Goal: Obtain resource: Download file/media

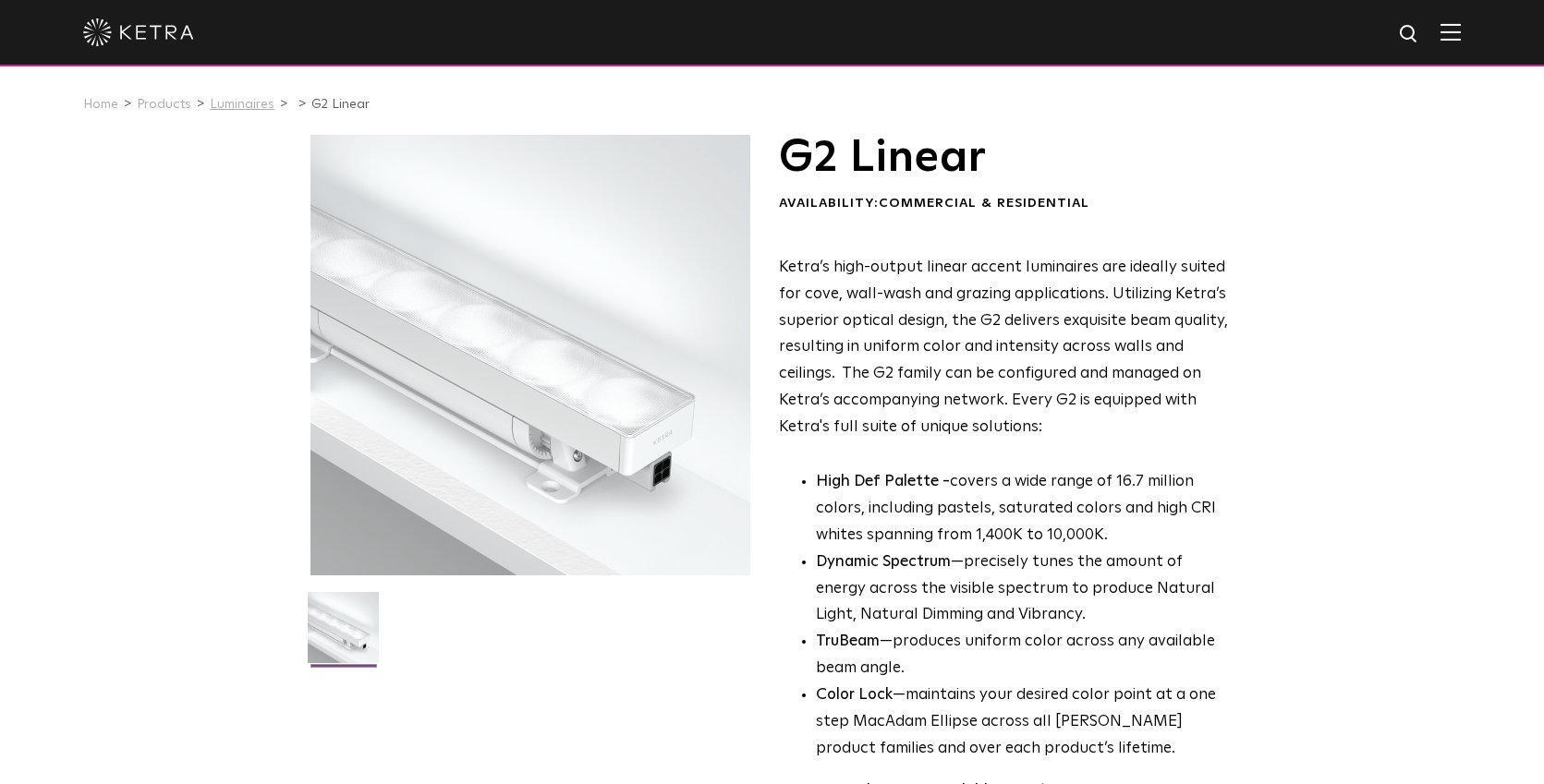
click at [227, 105] on link "Luminaires" at bounding box center [241, 104] width 64 height 13
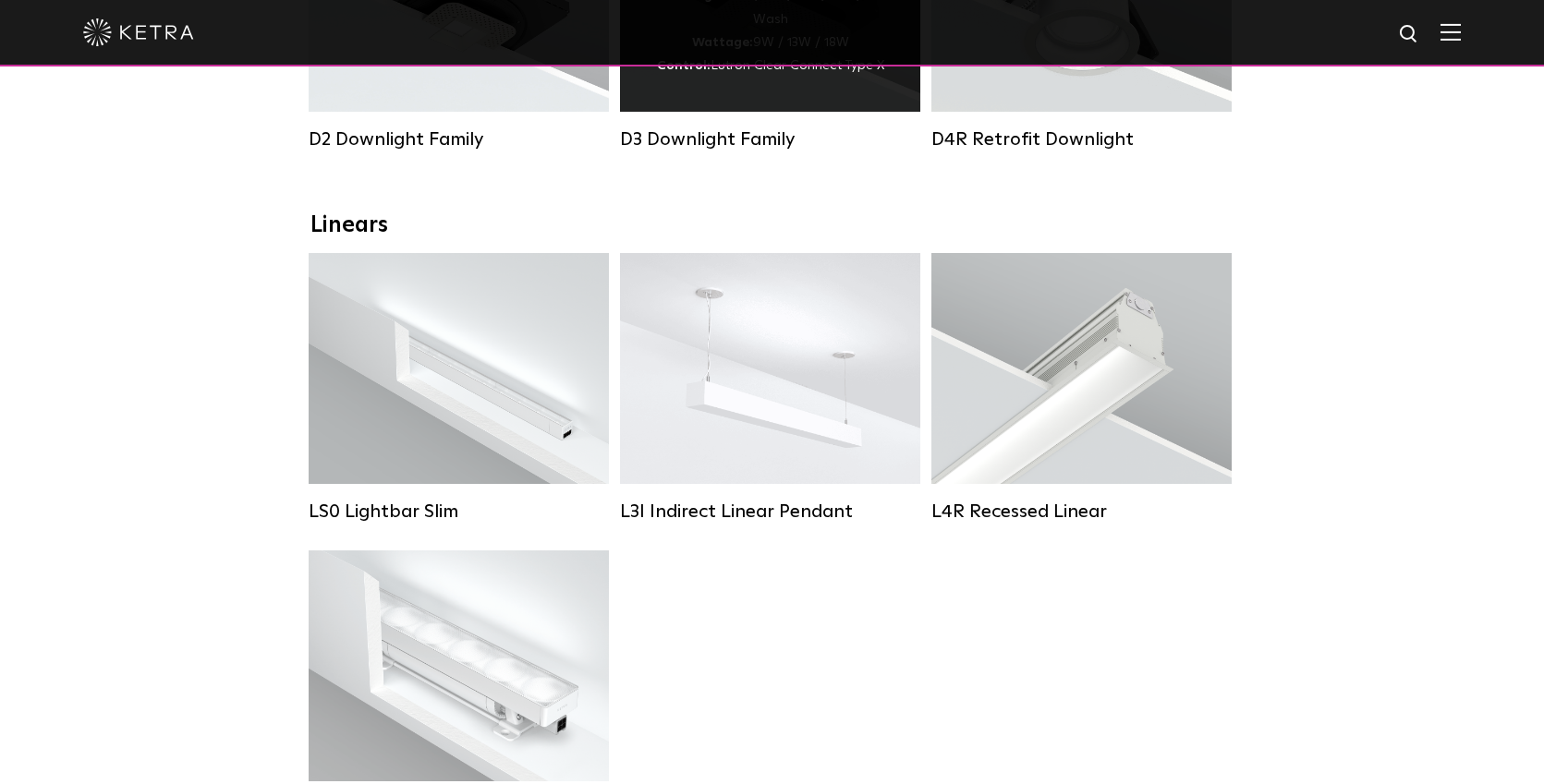
scroll to position [717, 0]
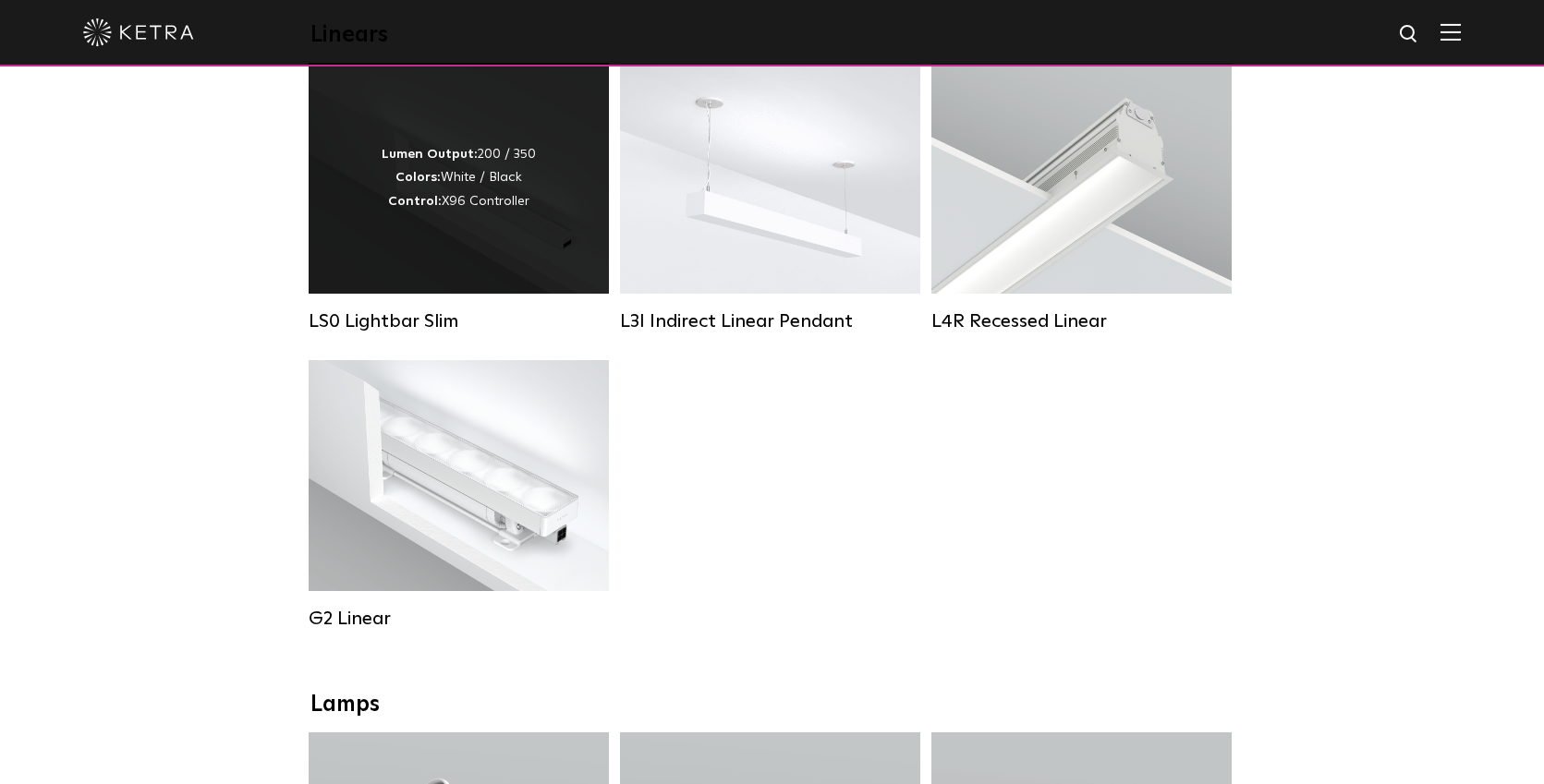
click at [371, 316] on div "LS0 Lightbar Slim" at bounding box center [459, 322] width 300 height 22
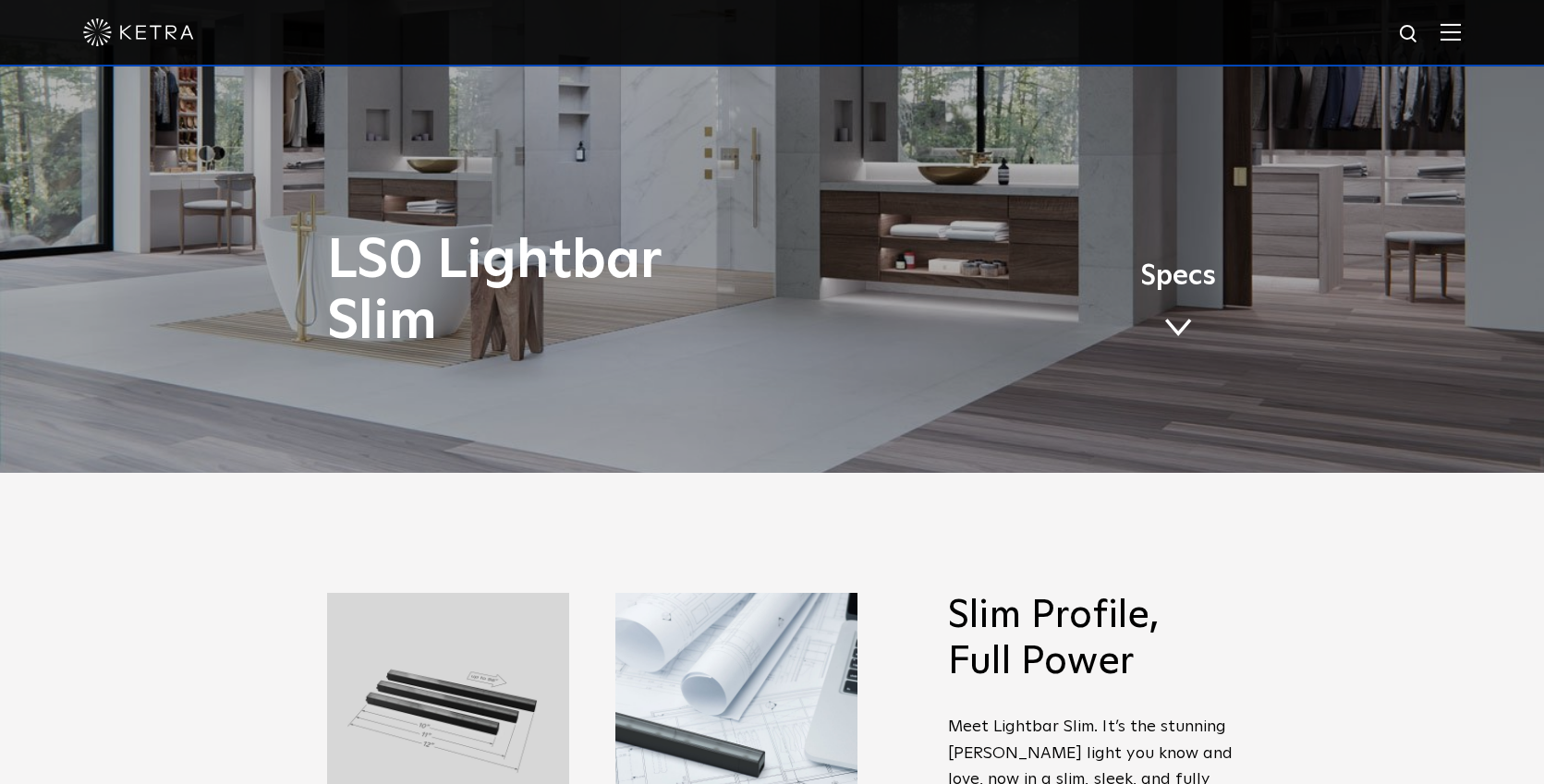
click at [1173, 275] on span "Specs" at bounding box center [1178, 276] width 76 height 27
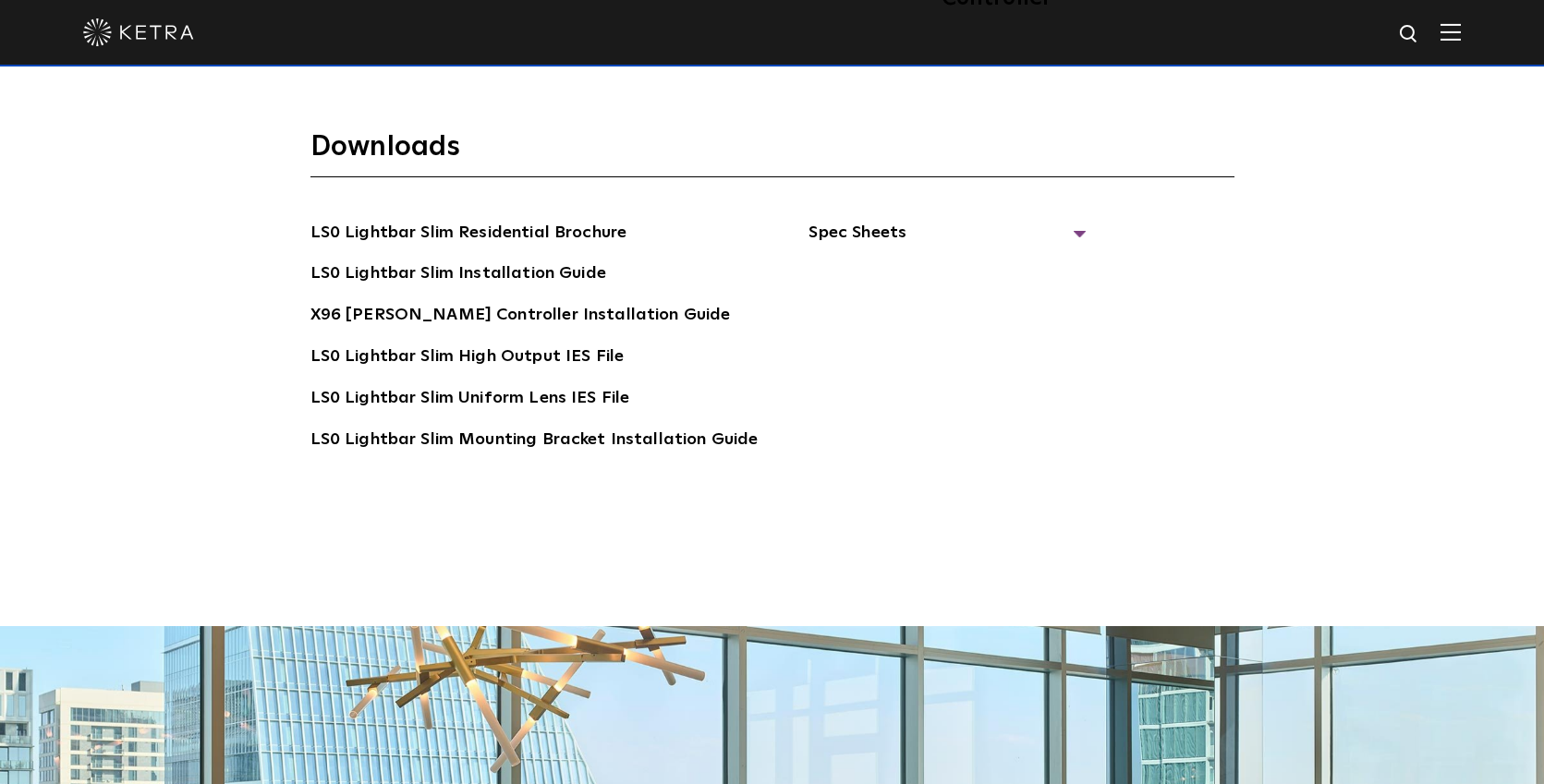
scroll to position [3662, 0]
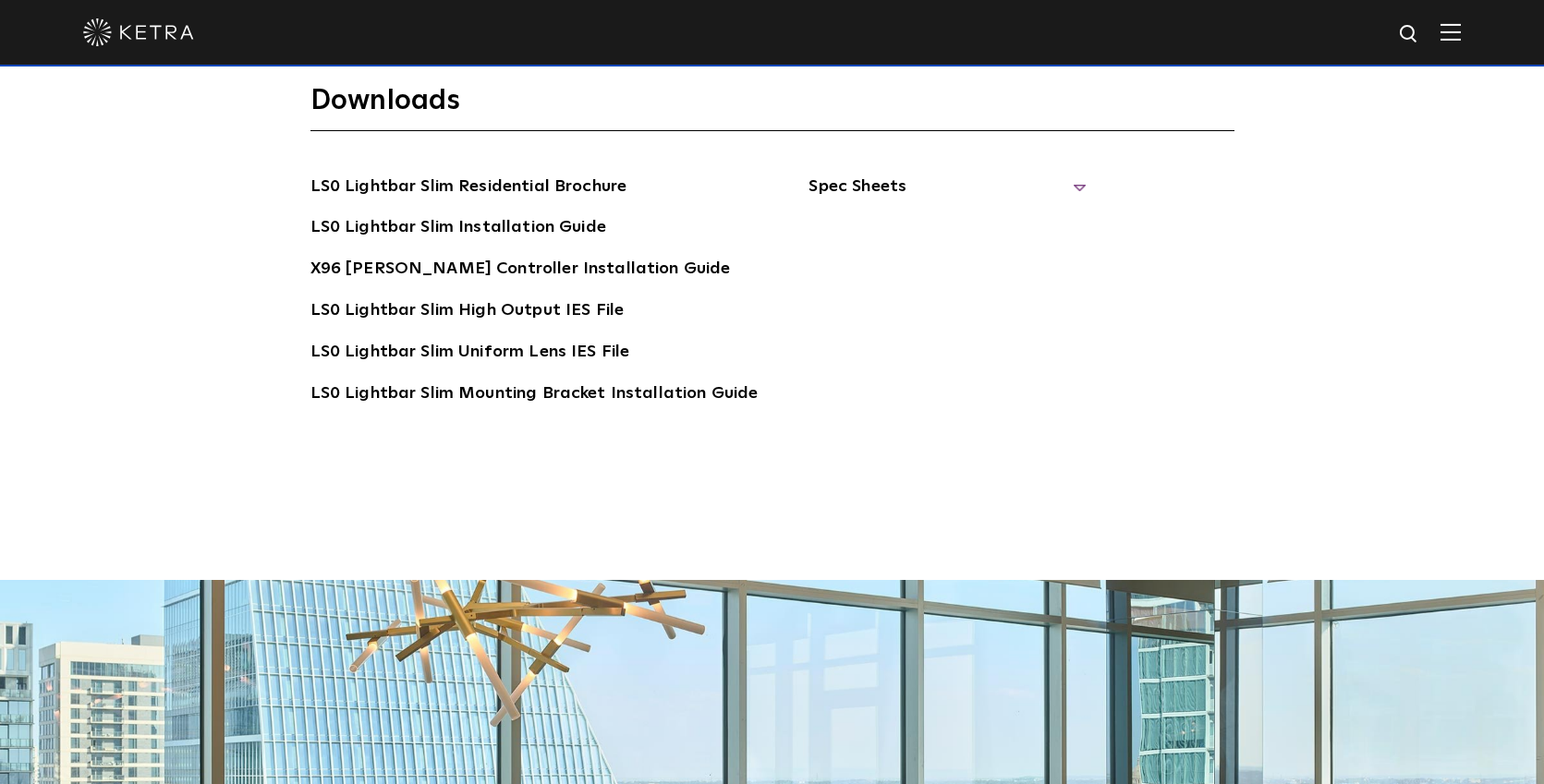
click at [880, 173] on span "Spec Sheets" at bounding box center [946, 194] width 277 height 41
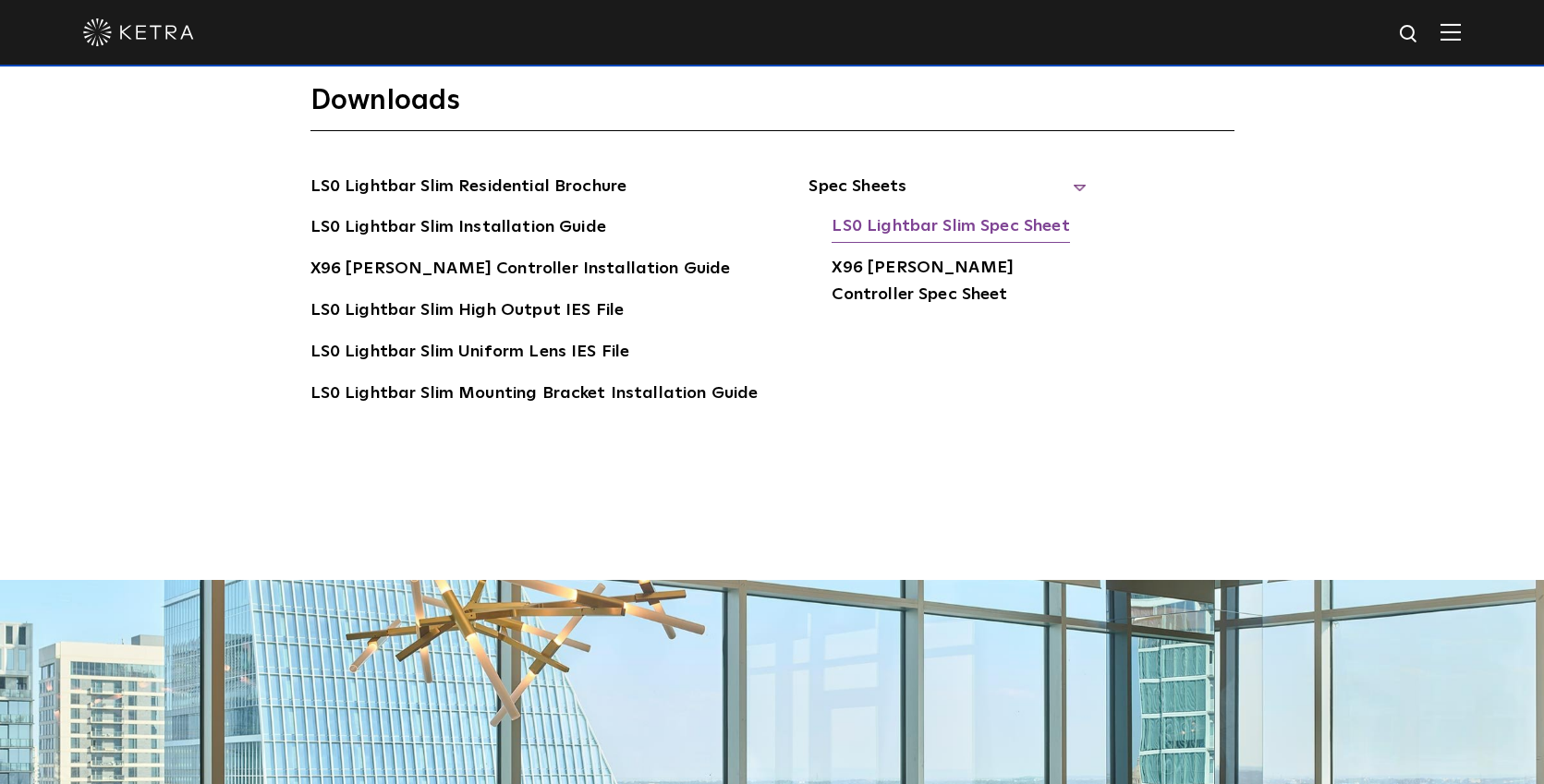
click at [924, 213] on link "LS0 Lightbar Slim Spec Sheet" at bounding box center [950, 228] width 238 height 30
